Goal: Browse casually: Explore the website without a specific task or goal

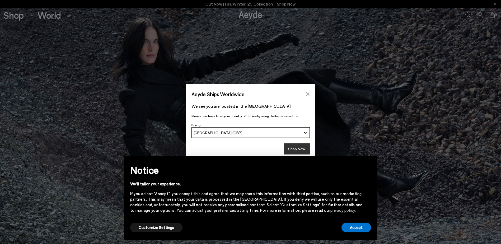
click at [296, 150] on button "Shop Now" at bounding box center [297, 148] width 26 height 11
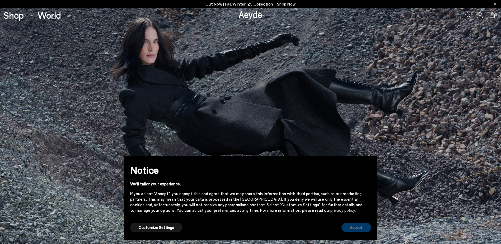
click at [359, 226] on button "Accept" at bounding box center [356, 228] width 30 height 10
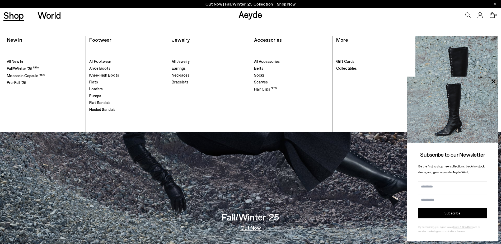
click at [185, 62] on span "All Jewelry" at bounding box center [181, 61] width 18 height 5
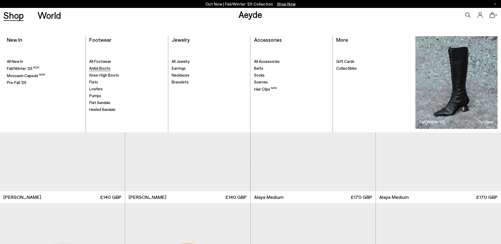
click at [96, 68] on span "Ankle Boots" at bounding box center [99, 68] width 21 height 5
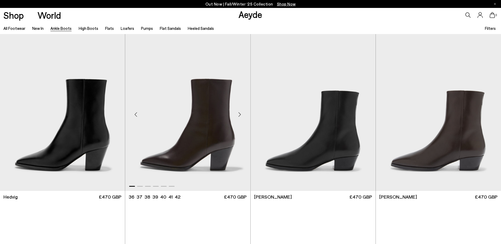
scroll to position [238, 0]
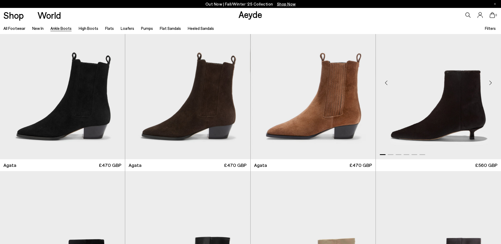
scroll to position [502, 0]
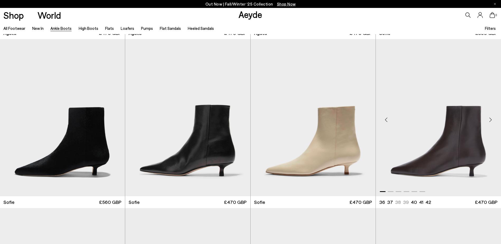
click at [488, 120] on div "Next slide" at bounding box center [491, 120] width 16 height 16
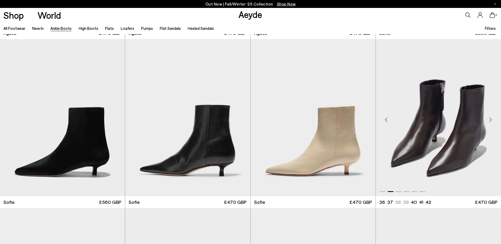
click at [488, 120] on div "Next slide" at bounding box center [491, 120] width 16 height 16
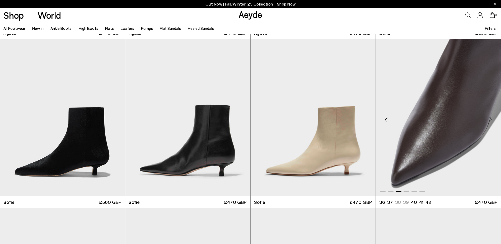
click at [488, 120] on div "Next slide" at bounding box center [491, 120] width 16 height 16
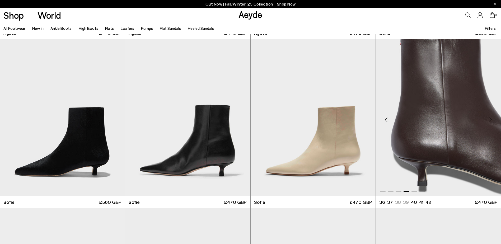
click at [488, 120] on div "Next slide" at bounding box center [491, 120] width 16 height 16
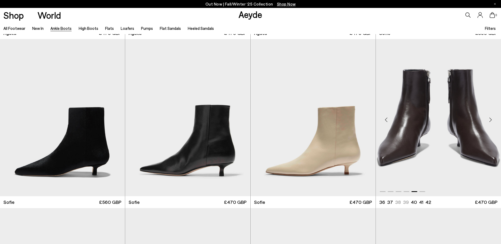
click at [488, 120] on div "Next slide" at bounding box center [491, 120] width 16 height 16
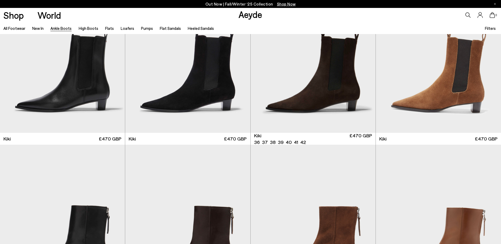
scroll to position [1004, 0]
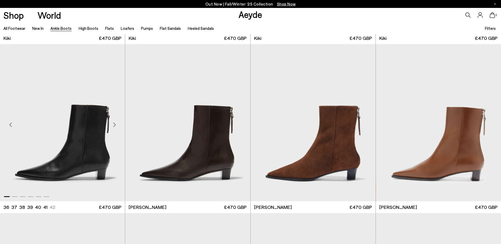
click at [113, 124] on div "Next slide" at bounding box center [114, 125] width 16 height 16
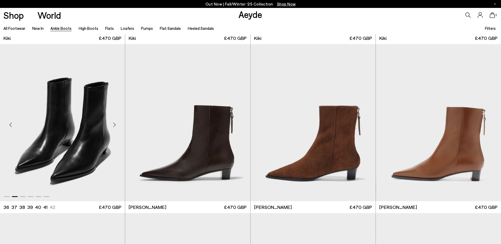
click at [113, 124] on div "Next slide" at bounding box center [114, 125] width 16 height 16
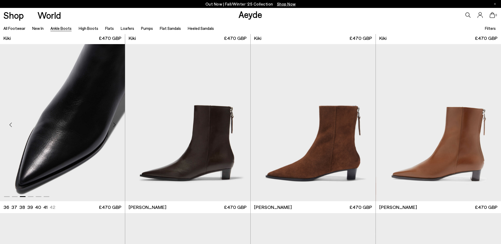
click at [113, 124] on div "Next slide" at bounding box center [114, 125] width 16 height 16
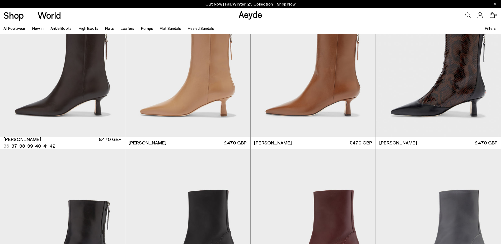
scroll to position [1664, 0]
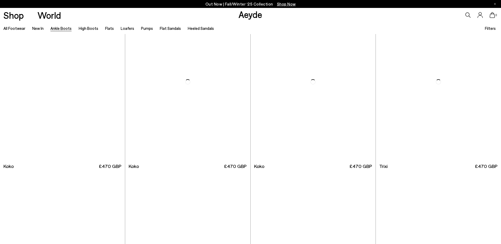
scroll to position [3196, 0]
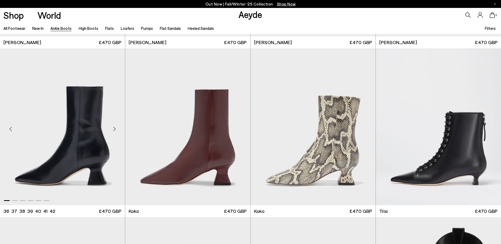
click at [115, 130] on div "Next slide" at bounding box center [114, 129] width 16 height 16
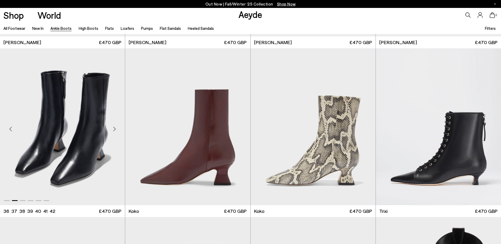
click at [115, 130] on div "Next slide" at bounding box center [114, 129] width 16 height 16
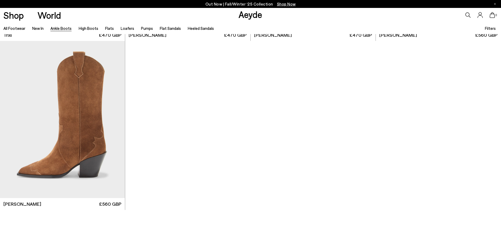
scroll to position [3539, 0]
